Goal: Find specific page/section: Locate a particular part of the current website

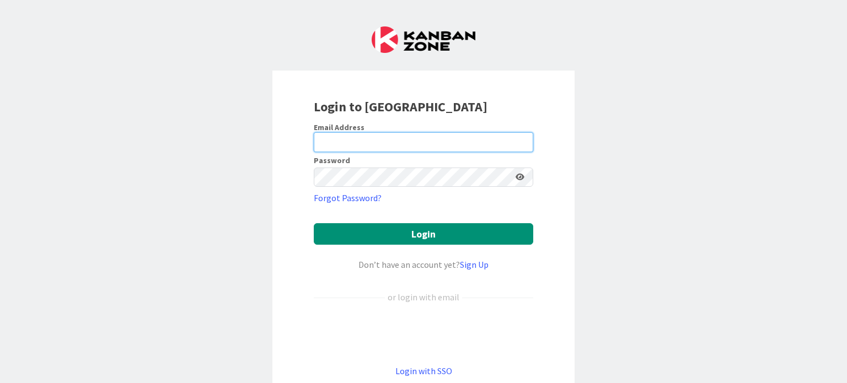
click at [352, 143] on input "email" at bounding box center [423, 142] width 219 height 20
type input "[EMAIL_ADDRESS][DOMAIN_NAME]"
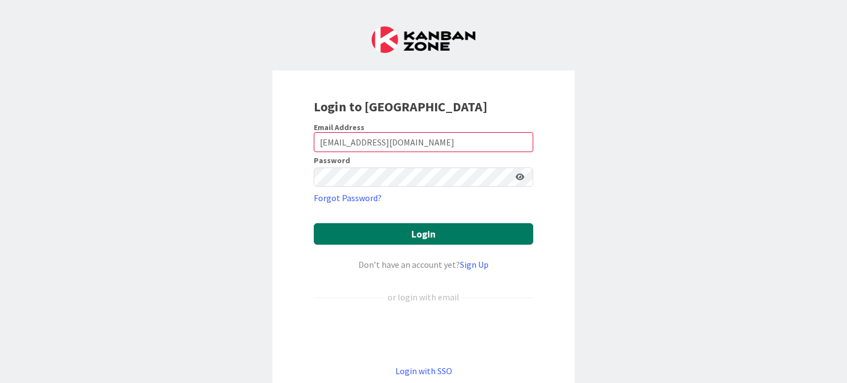
click at [356, 234] on button "Login" at bounding box center [423, 234] width 219 height 22
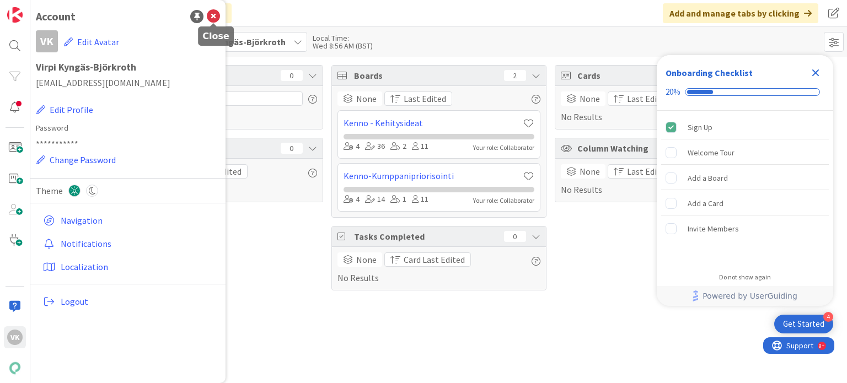
click at [211, 20] on icon at bounding box center [213, 16] width 13 height 13
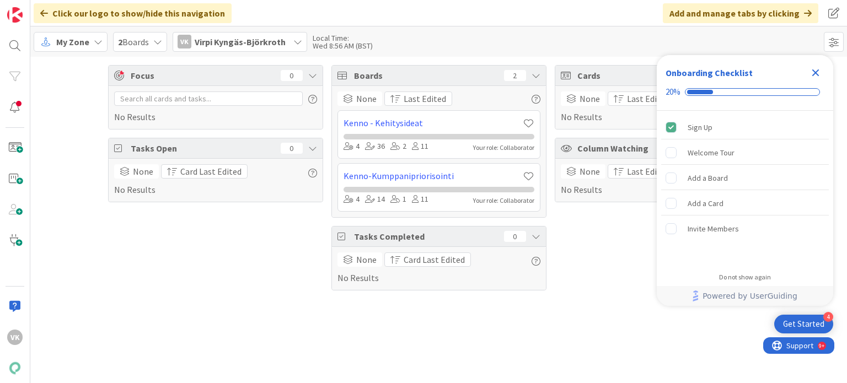
click at [82, 42] on span "My Zone" at bounding box center [72, 41] width 33 height 13
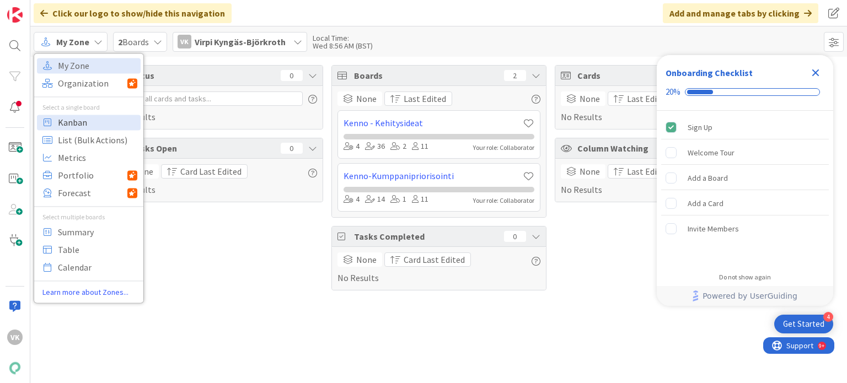
click at [78, 123] on span "Kanban" at bounding box center [97, 122] width 79 height 17
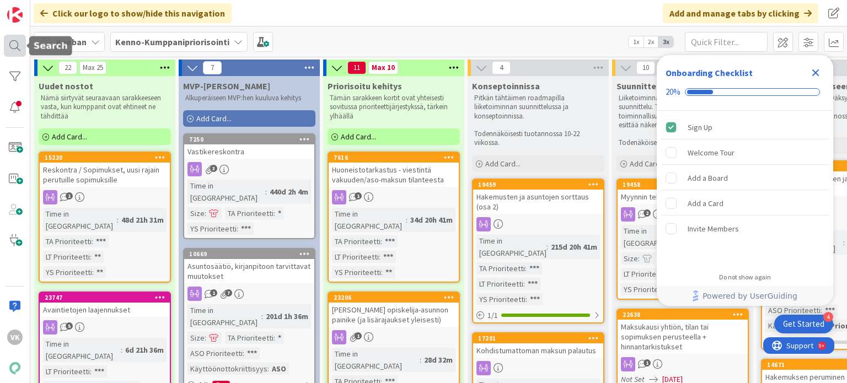
click at [13, 44] on div at bounding box center [15, 46] width 22 height 22
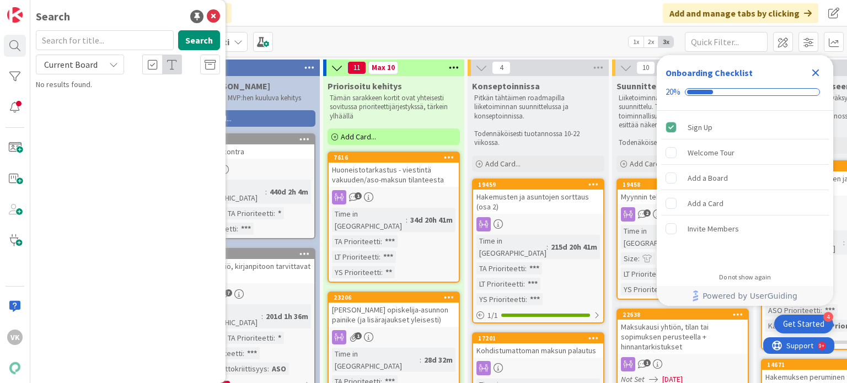
click at [77, 44] on input "text" at bounding box center [105, 40] width 138 height 20
type input "23291"
click at [203, 44] on button "Search" at bounding box center [199, 40] width 42 height 20
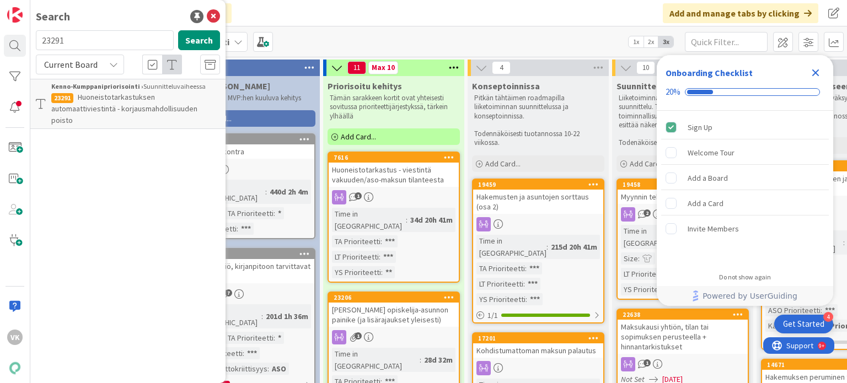
click at [103, 110] on span "Huoneistotarkastuksen automaattiviestintä - korjausmahdollisuuden poisto" at bounding box center [124, 108] width 146 height 33
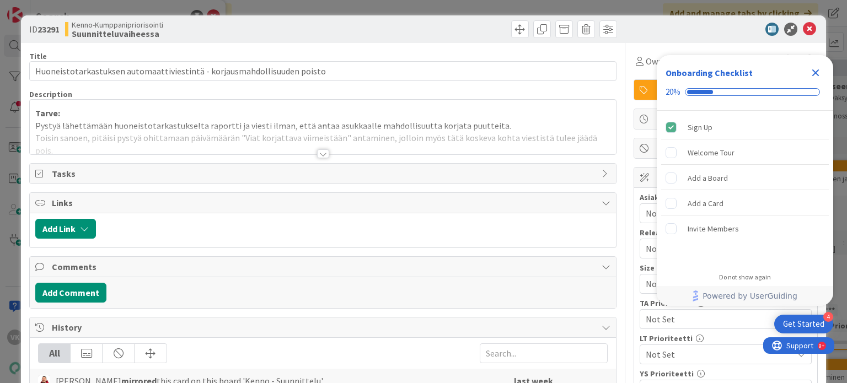
click at [323, 155] on div at bounding box center [323, 153] width 12 height 9
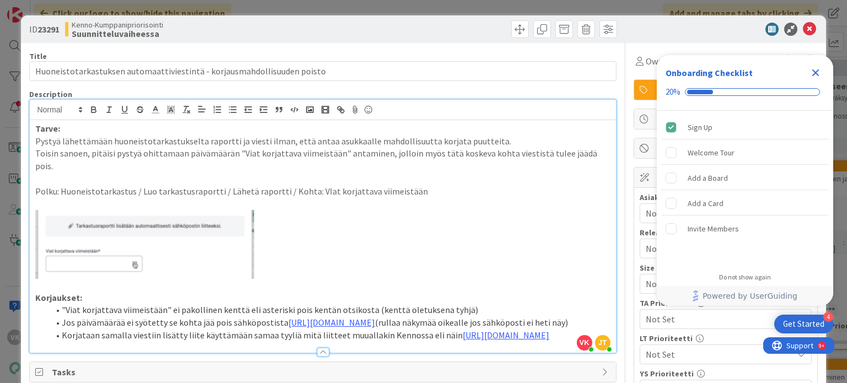
click at [815, 74] on icon "Close Checklist" at bounding box center [815, 72] width 13 height 13
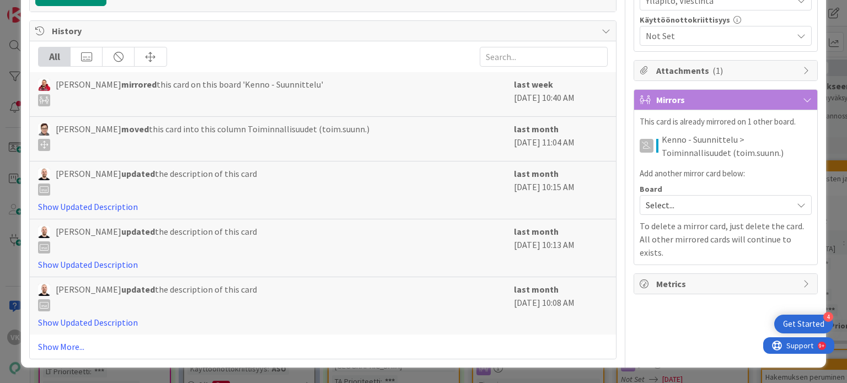
scroll to position [529, 0]
click at [64, 349] on link "Show More..." at bounding box center [322, 346] width 569 height 13
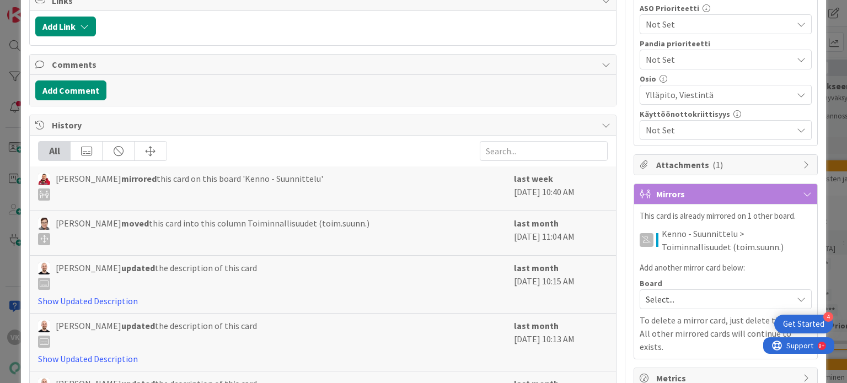
scroll to position [0, 0]
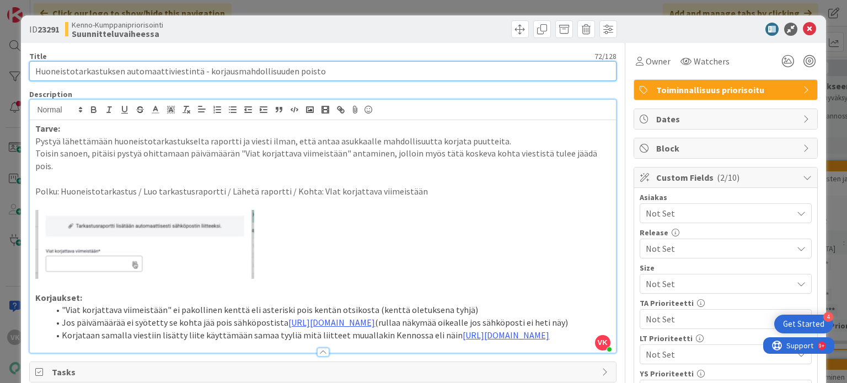
drag, startPoint x: 318, startPoint y: 73, endPoint x: 25, endPoint y: 74, distance: 292.2
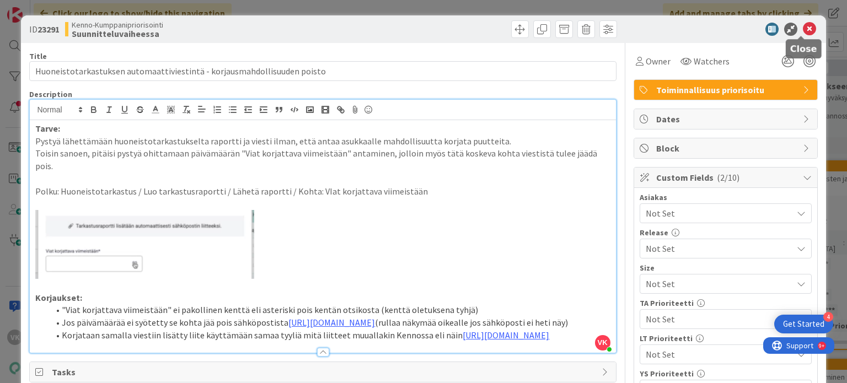
click at [803, 27] on icon at bounding box center [809, 29] width 13 height 13
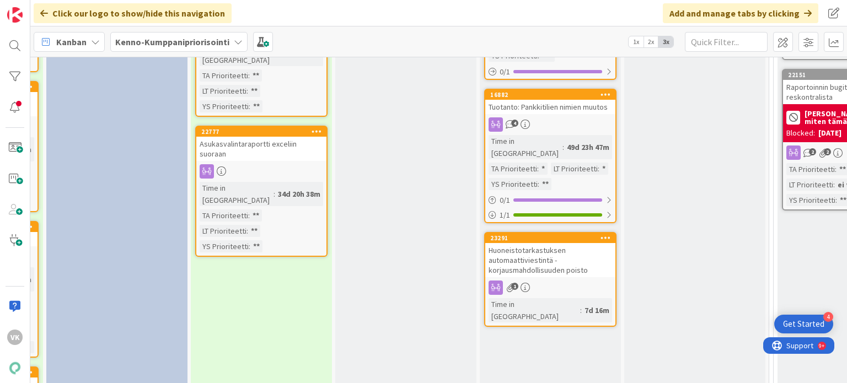
scroll to position [1462, 132]
